Goal: Information Seeking & Learning: Learn about a topic

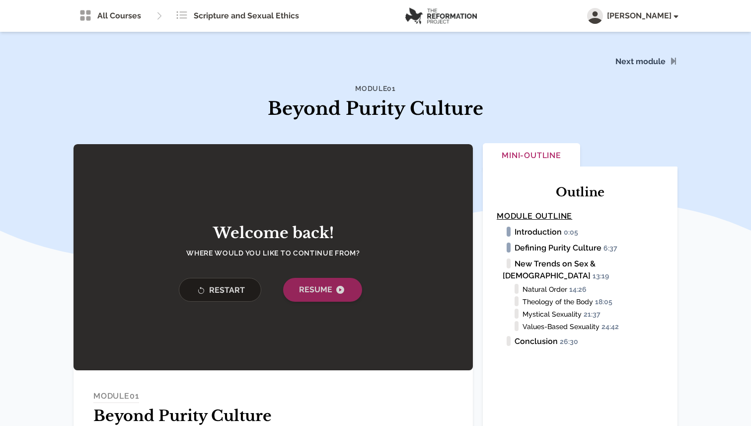
click at [311, 287] on span "Resume" at bounding box center [322, 290] width 47 height 12
